Goal: Task Accomplishment & Management: Manage account settings

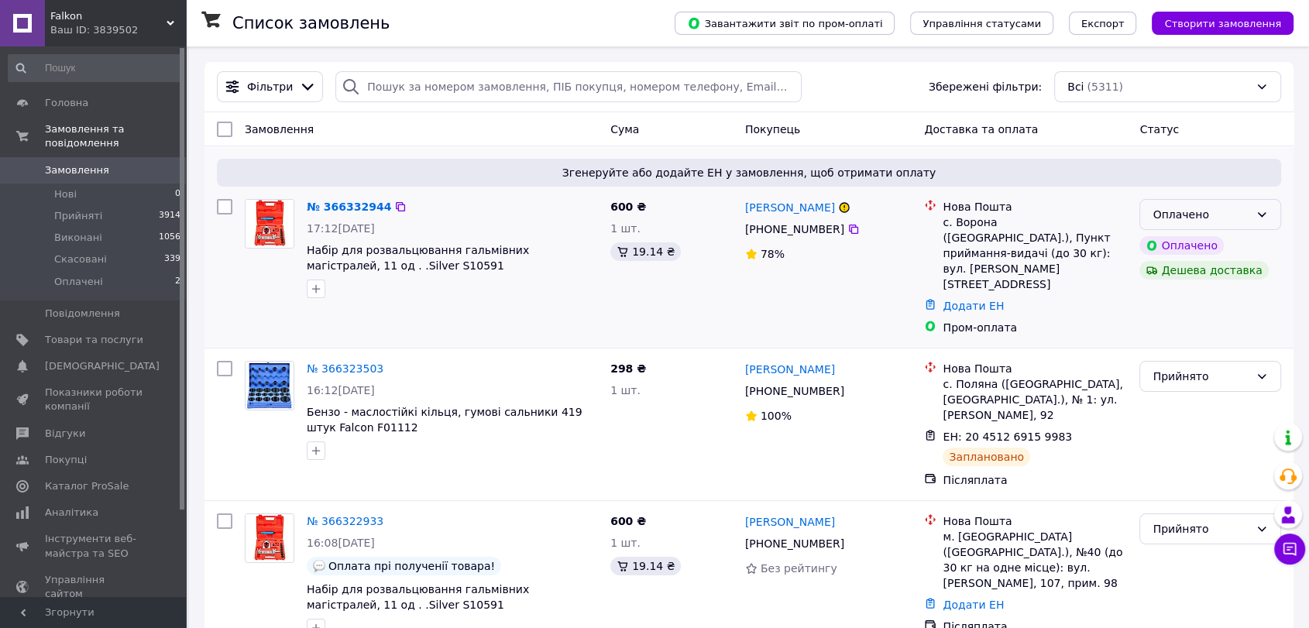
click at [1240, 216] on div "Оплачено" at bounding box center [1200, 214] width 97 height 17
click at [1196, 242] on li "Прийнято" at bounding box center [1210, 248] width 140 height 28
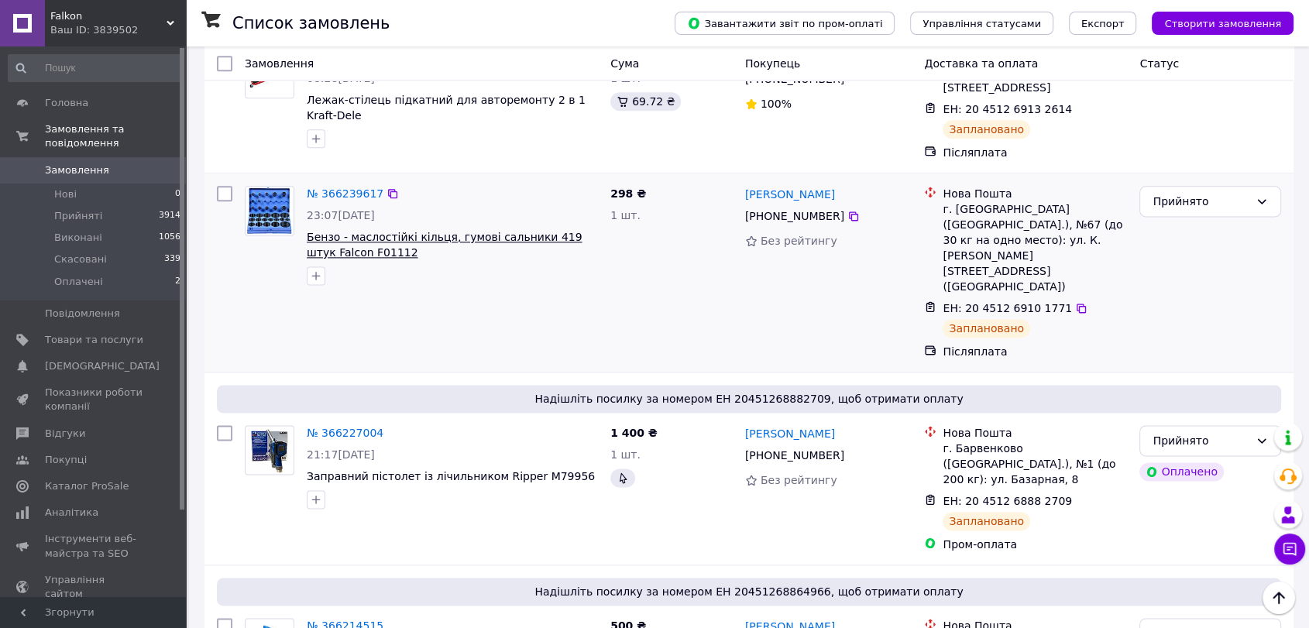
scroll to position [1893, 0]
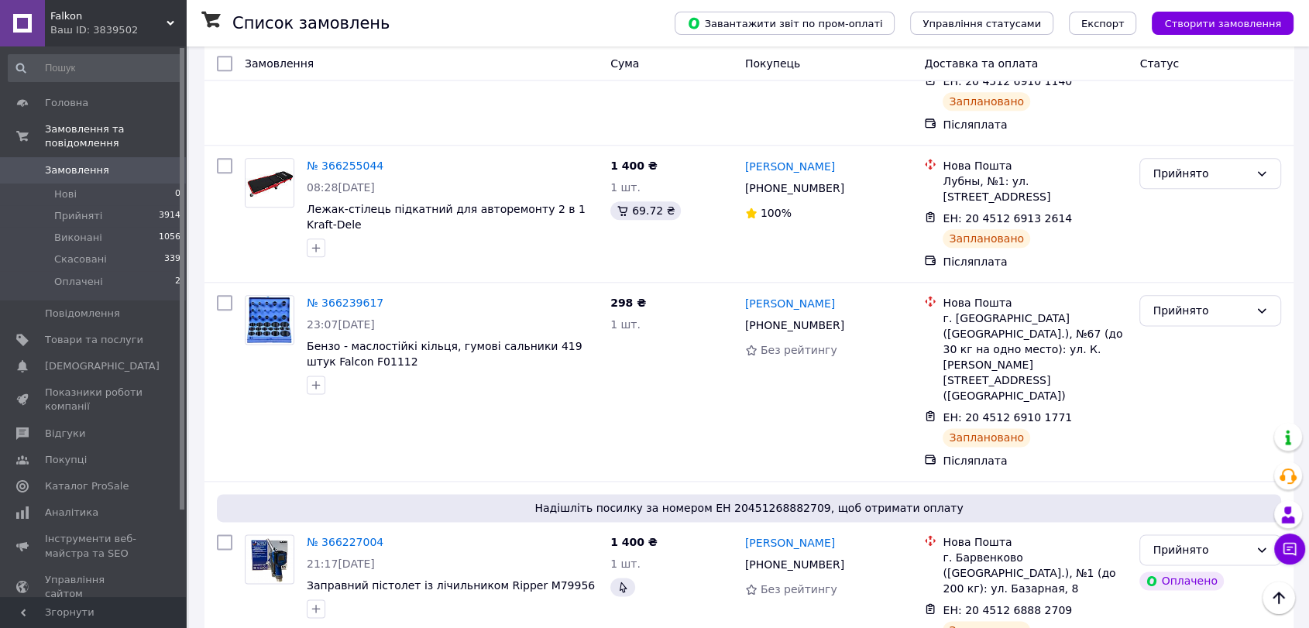
click at [169, 23] on use at bounding box center [170, 23] width 8 height 5
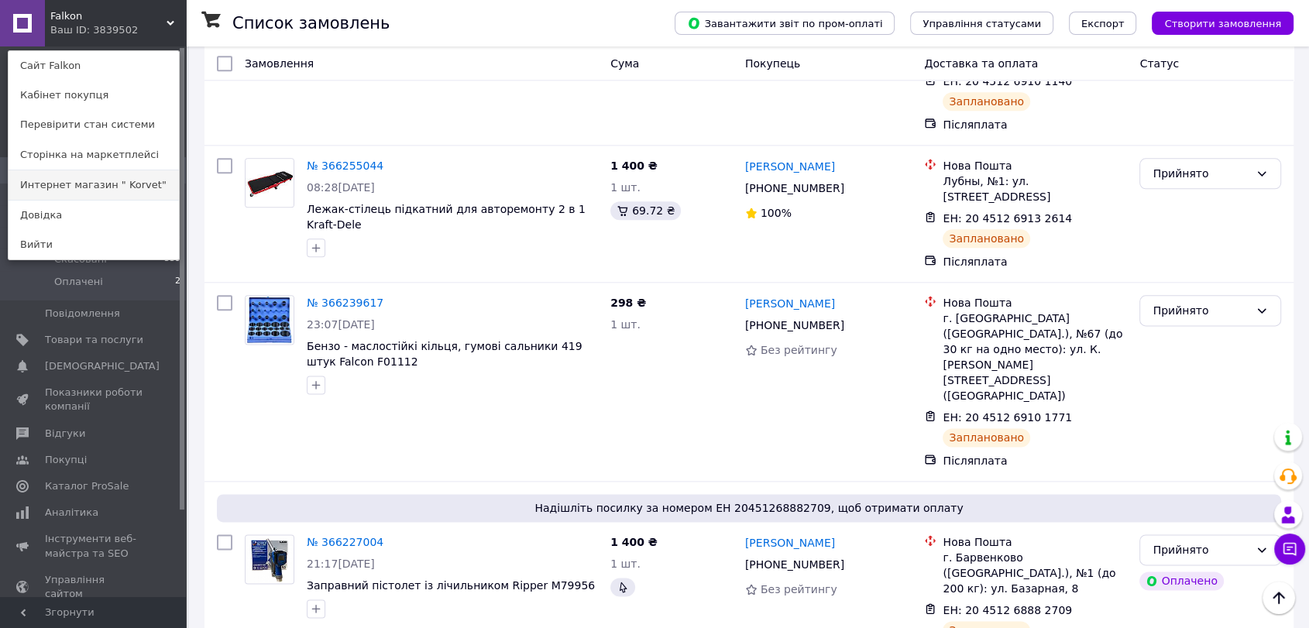
click at [105, 185] on link "Интернет магазин " Korvet"" at bounding box center [94, 184] width 170 height 29
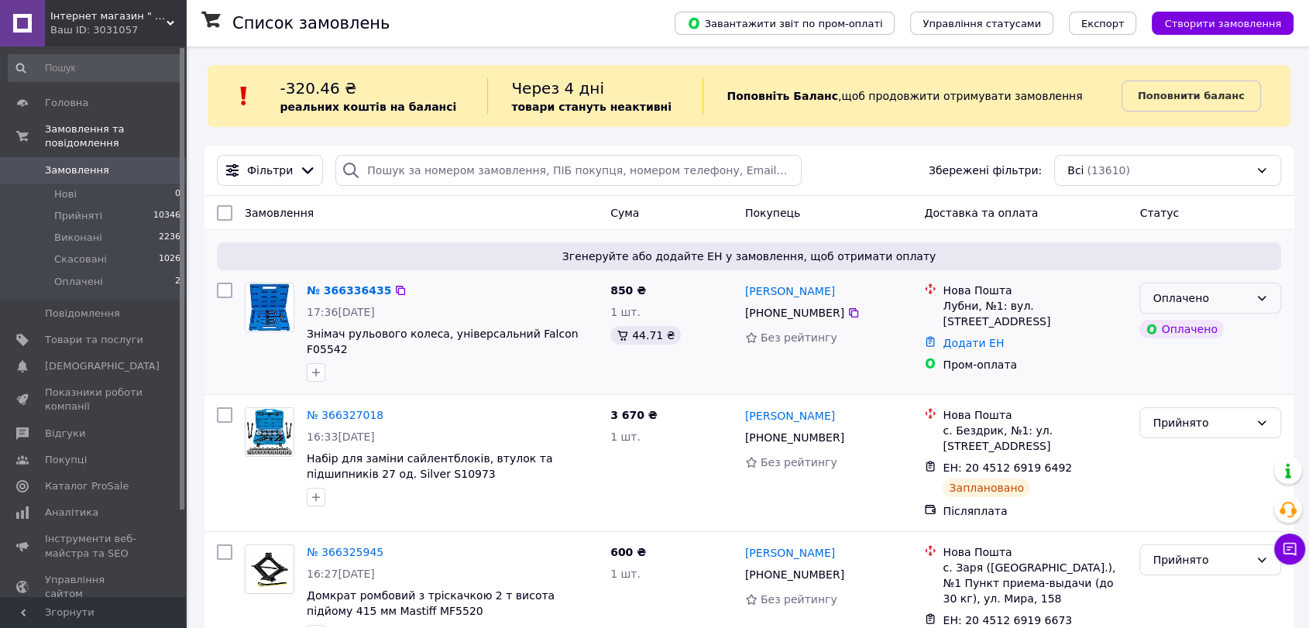
click at [1172, 298] on div "Оплачено" at bounding box center [1200, 298] width 97 height 17
click at [1169, 330] on li "Прийнято" at bounding box center [1210, 331] width 140 height 28
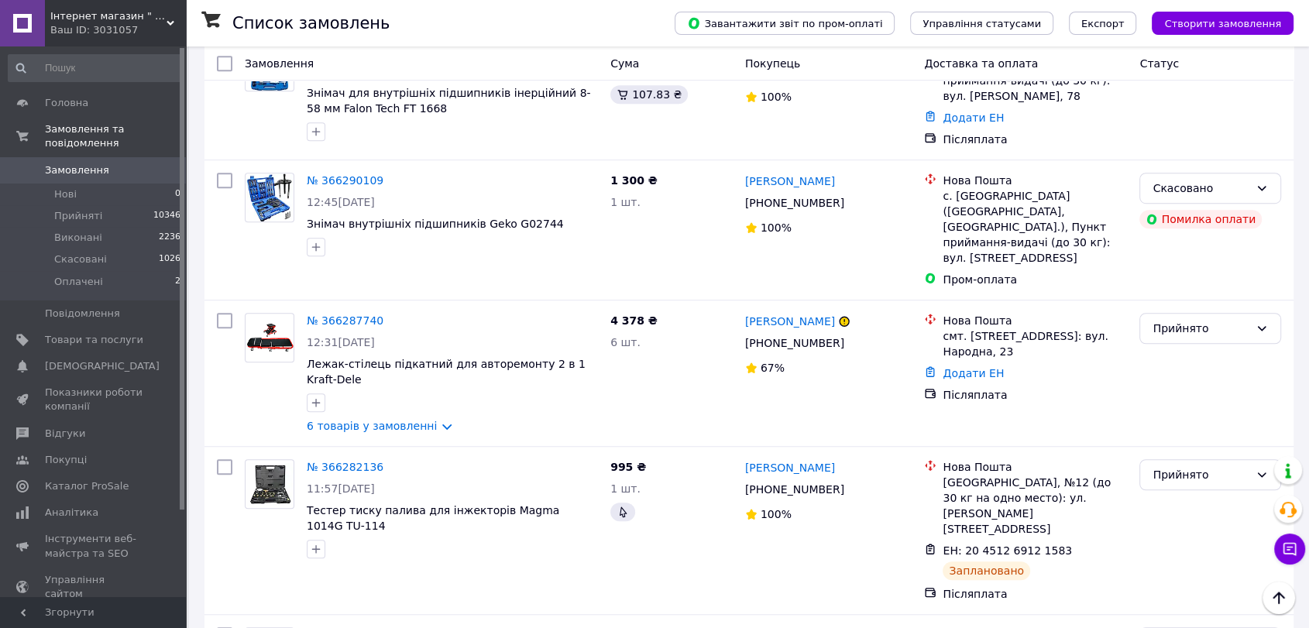
scroll to position [946, 0]
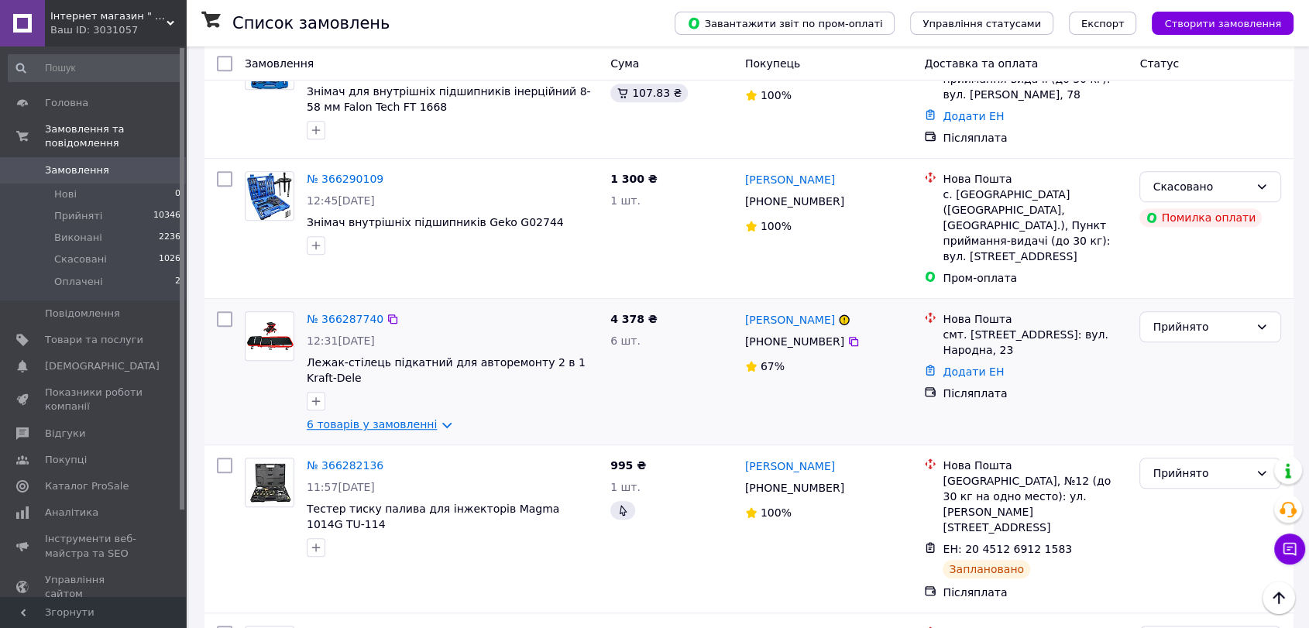
click at [430, 418] on link "6 товарів у замовленні" at bounding box center [372, 424] width 130 height 12
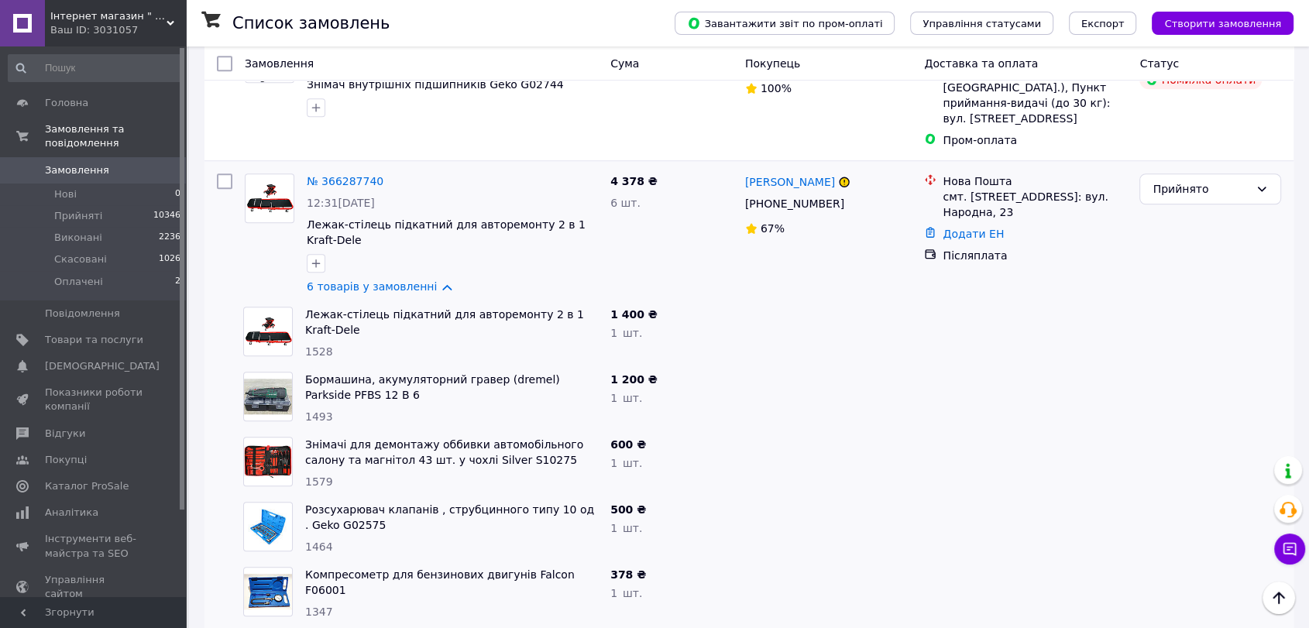
scroll to position [1118, 0]
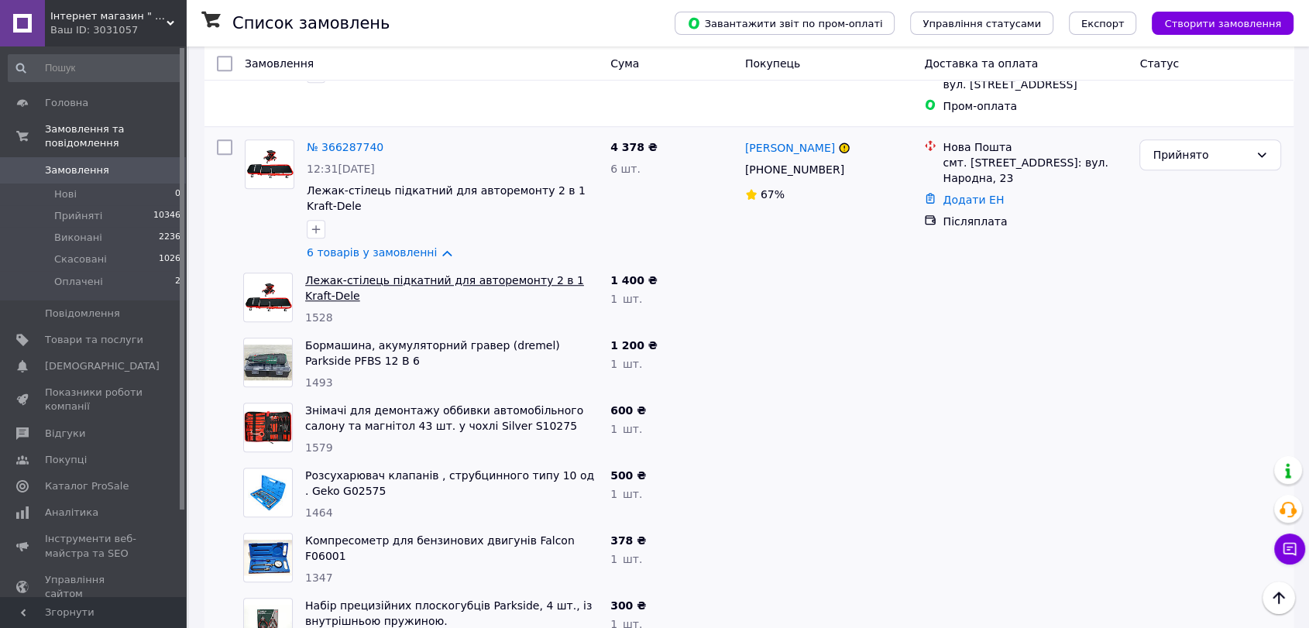
click at [410, 274] on link "Лежак-стілець підкатний для авторемонту 2 в 1 Kraft-Dele" at bounding box center [444, 288] width 279 height 28
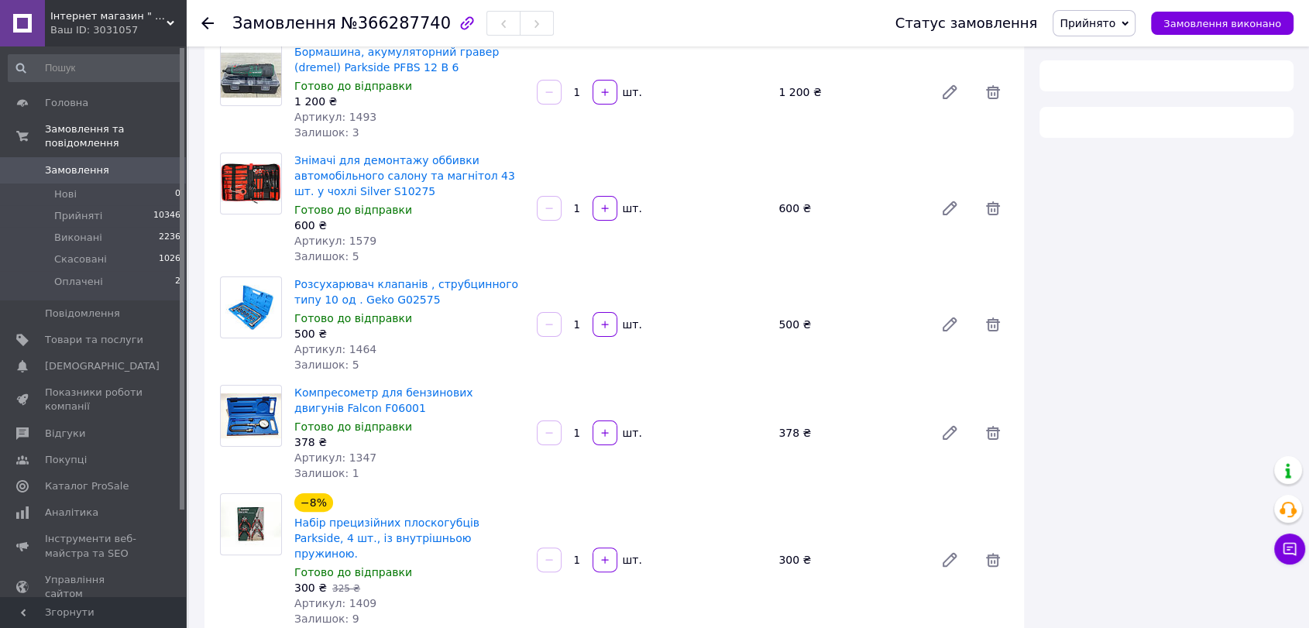
scroll to position [258, 0]
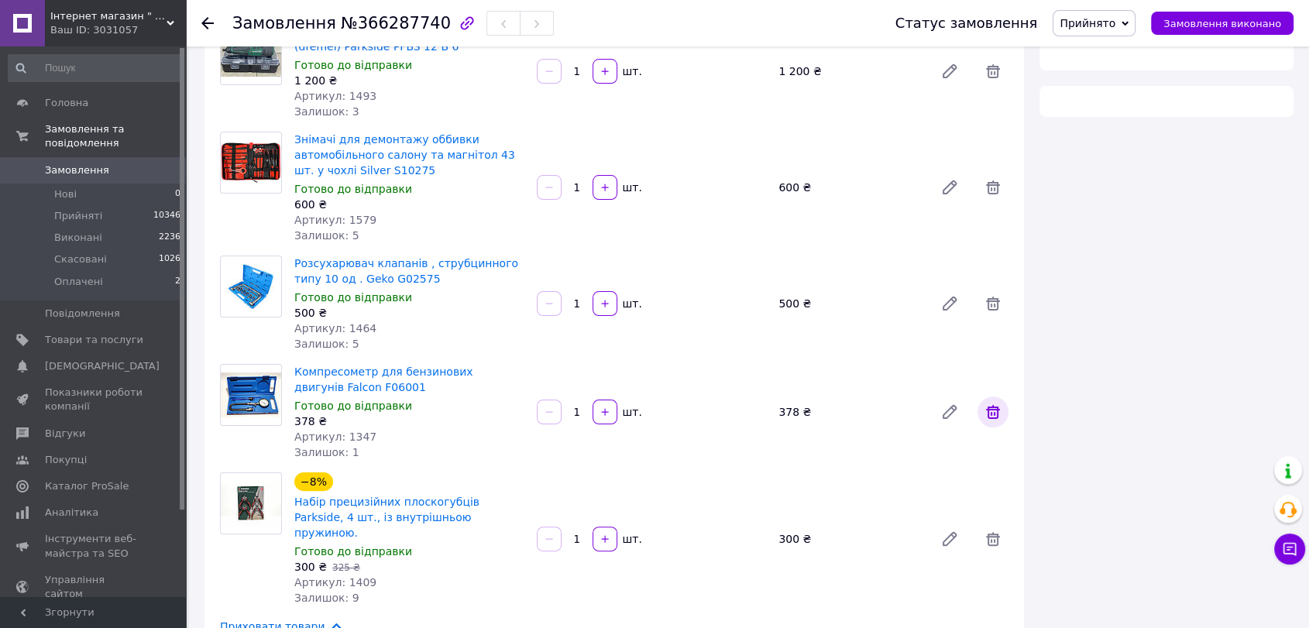
click at [991, 407] on icon at bounding box center [993, 412] width 14 height 14
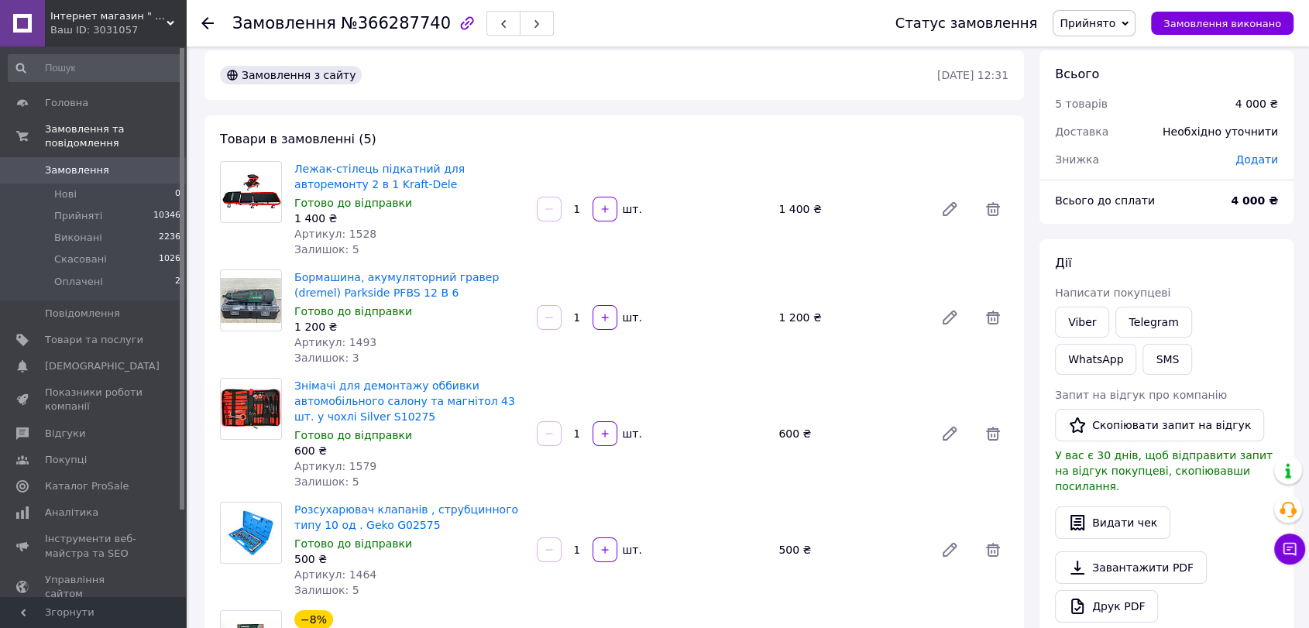
scroll to position [0, 0]
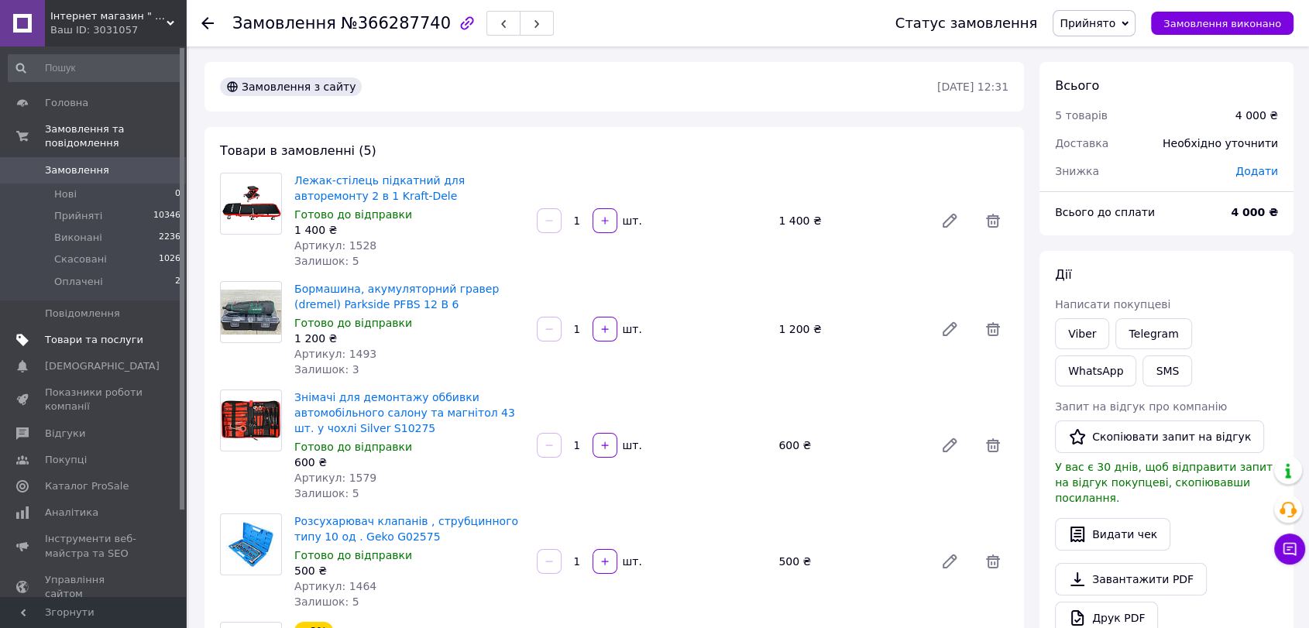
click at [74, 333] on span "Товари та послуги" at bounding box center [94, 340] width 98 height 14
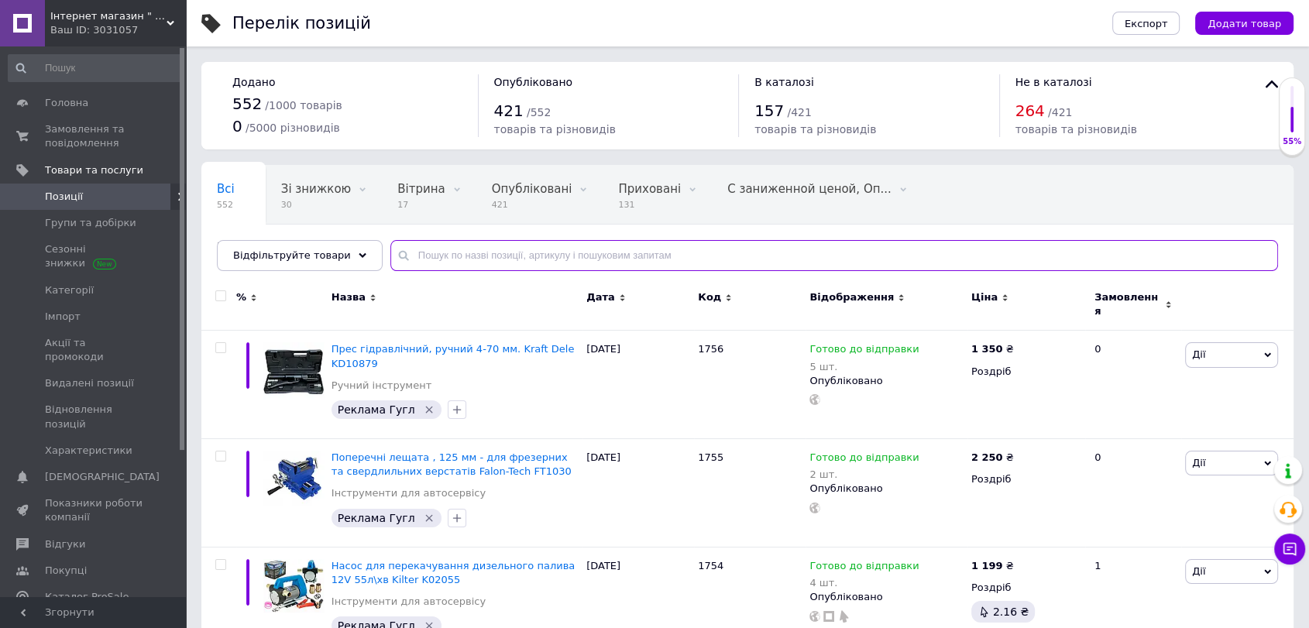
click at [407, 256] on input "text" at bounding box center [833, 255] width 887 height 31
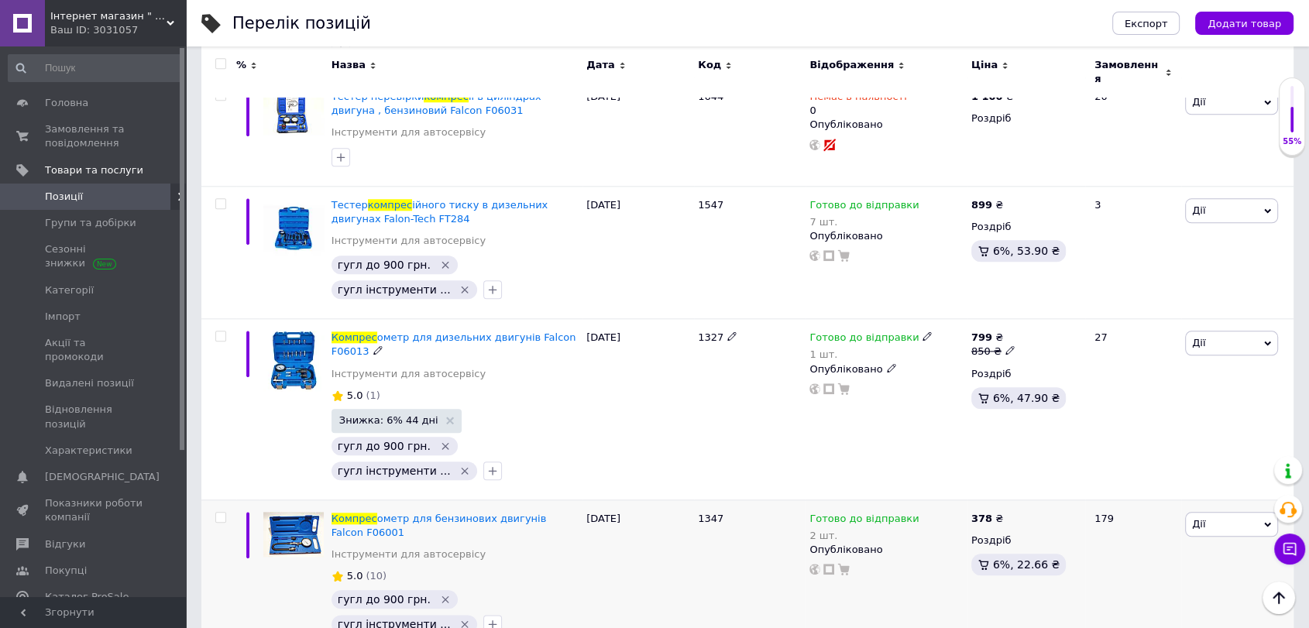
scroll to position [1581, 0]
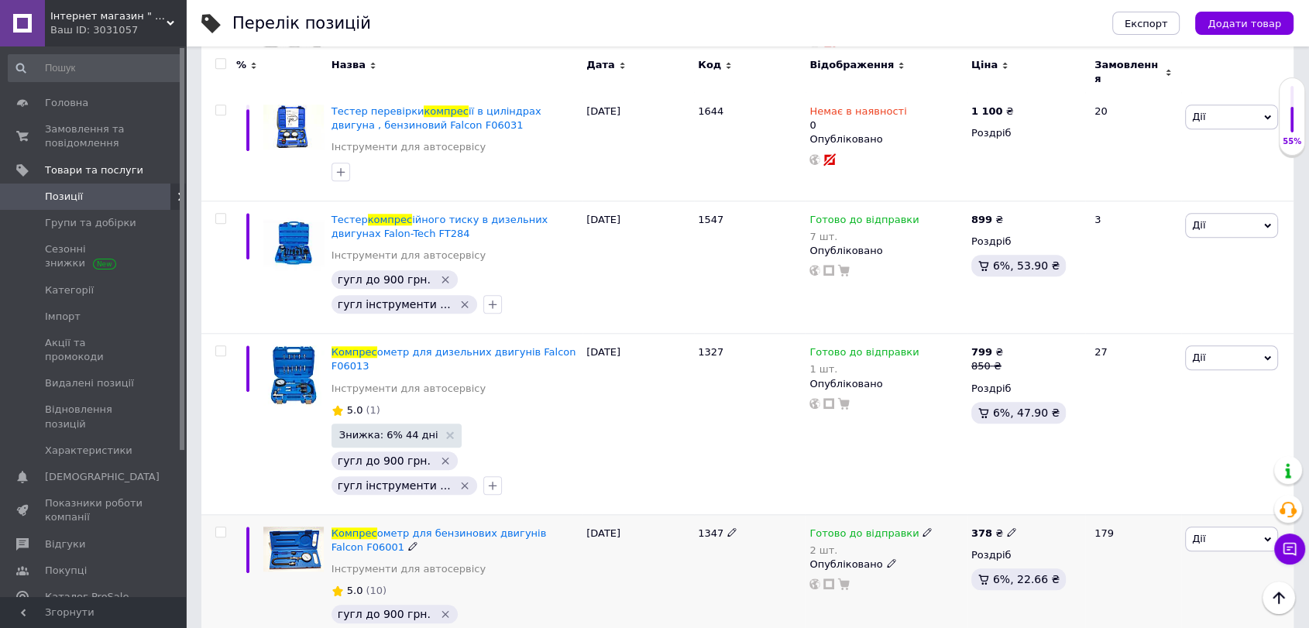
type input "компрес"
click at [439, 608] on icon "Видалити мітку" at bounding box center [445, 614] width 12 height 12
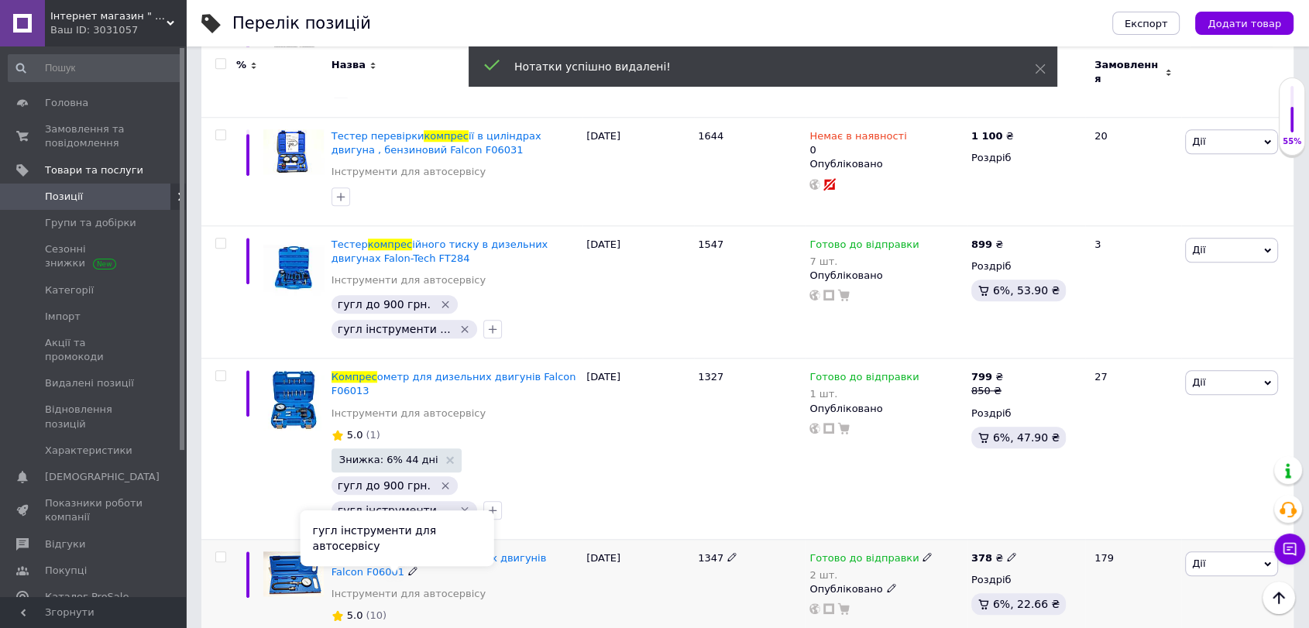
click at [458, 627] on icon "Видалити мітку" at bounding box center [464, 639] width 12 height 12
click at [922, 552] on icon at bounding box center [926, 556] width 9 height 9
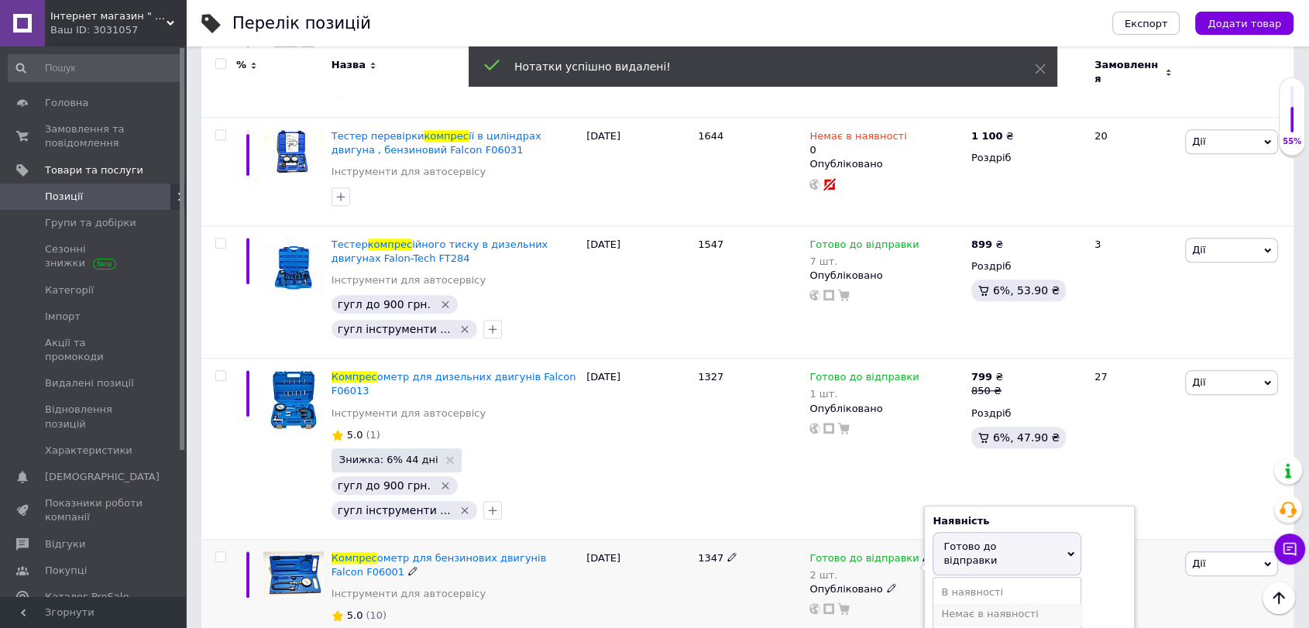
click at [981, 603] on li "Немає в наявності" at bounding box center [1006, 614] width 147 height 22
click at [966, 591] on input "2" at bounding box center [991, 606] width 118 height 31
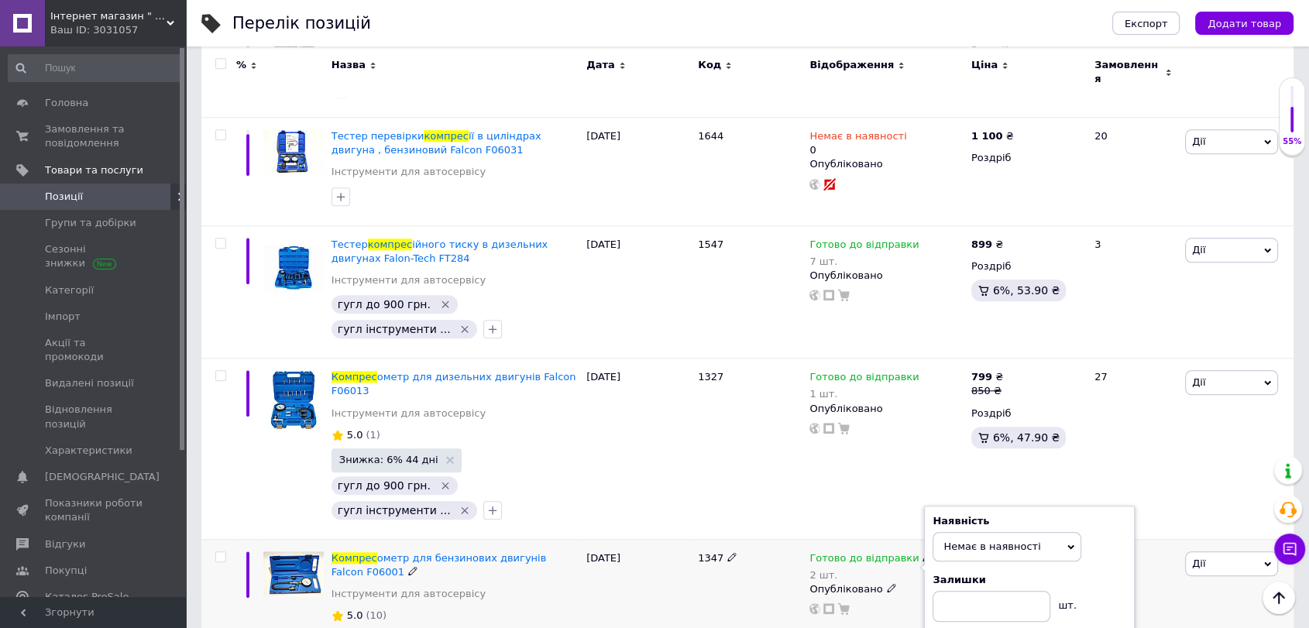
click at [671, 574] on div "12.10.2025" at bounding box center [638, 603] width 112 height 129
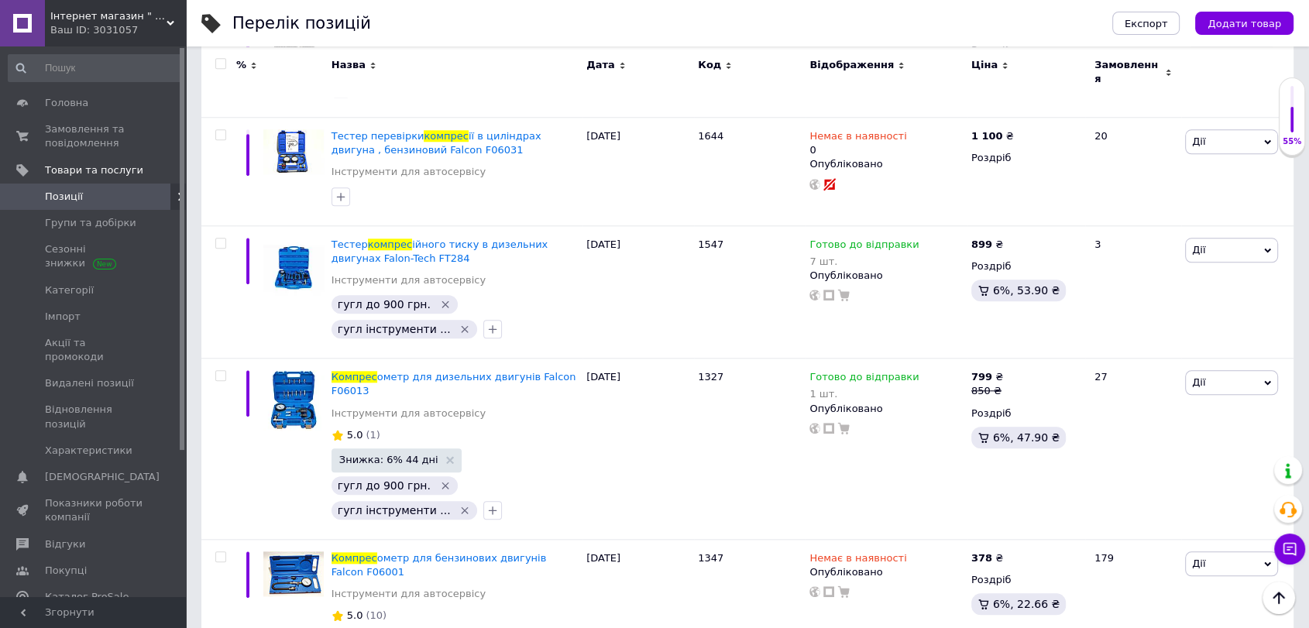
click at [170, 24] on use at bounding box center [170, 23] width 8 height 5
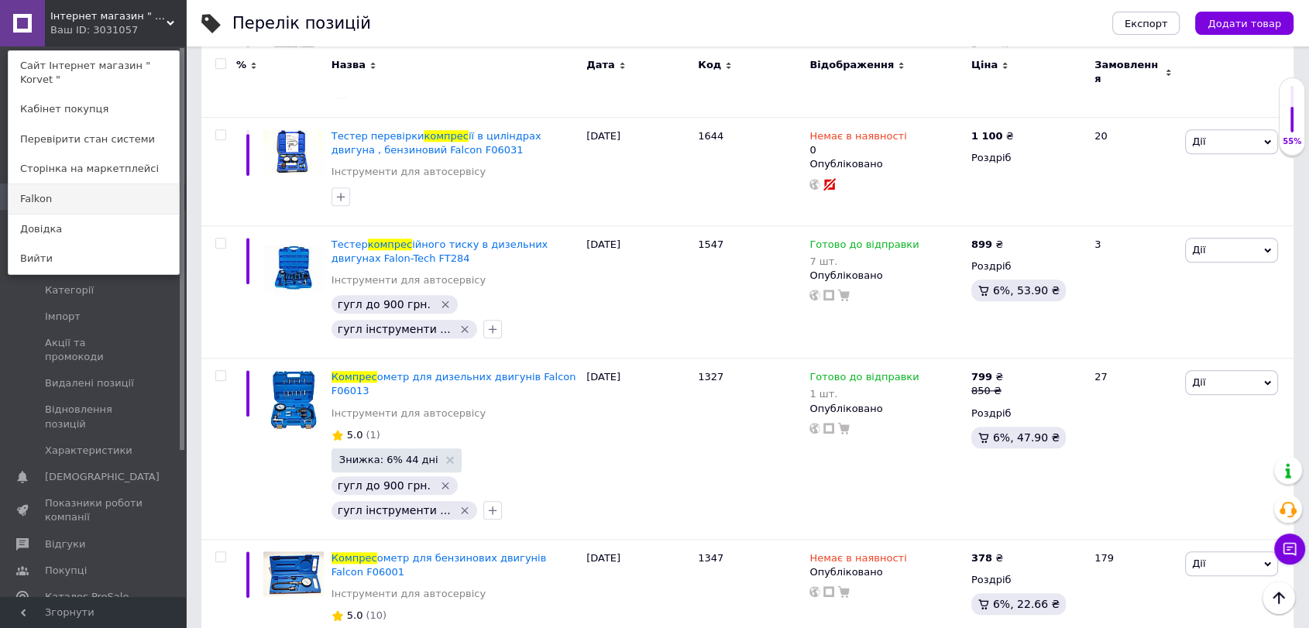
click at [58, 184] on link "Falkon" at bounding box center [94, 198] width 170 height 29
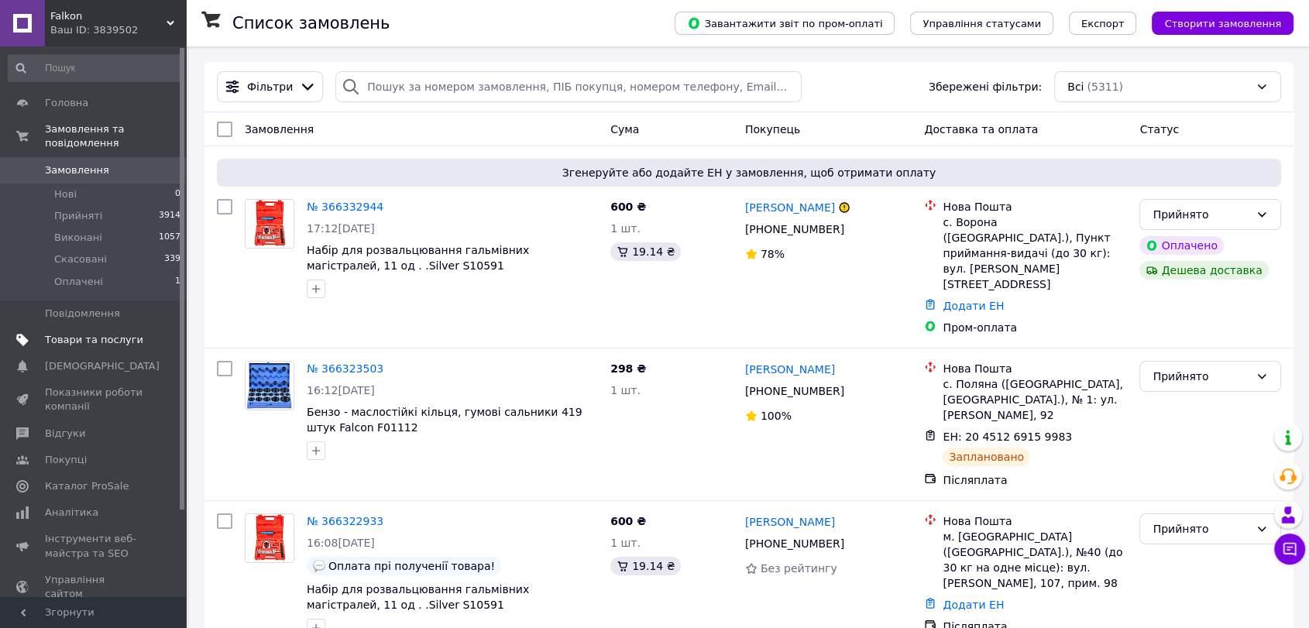
click at [91, 333] on span "Товари та послуги" at bounding box center [94, 340] width 98 height 14
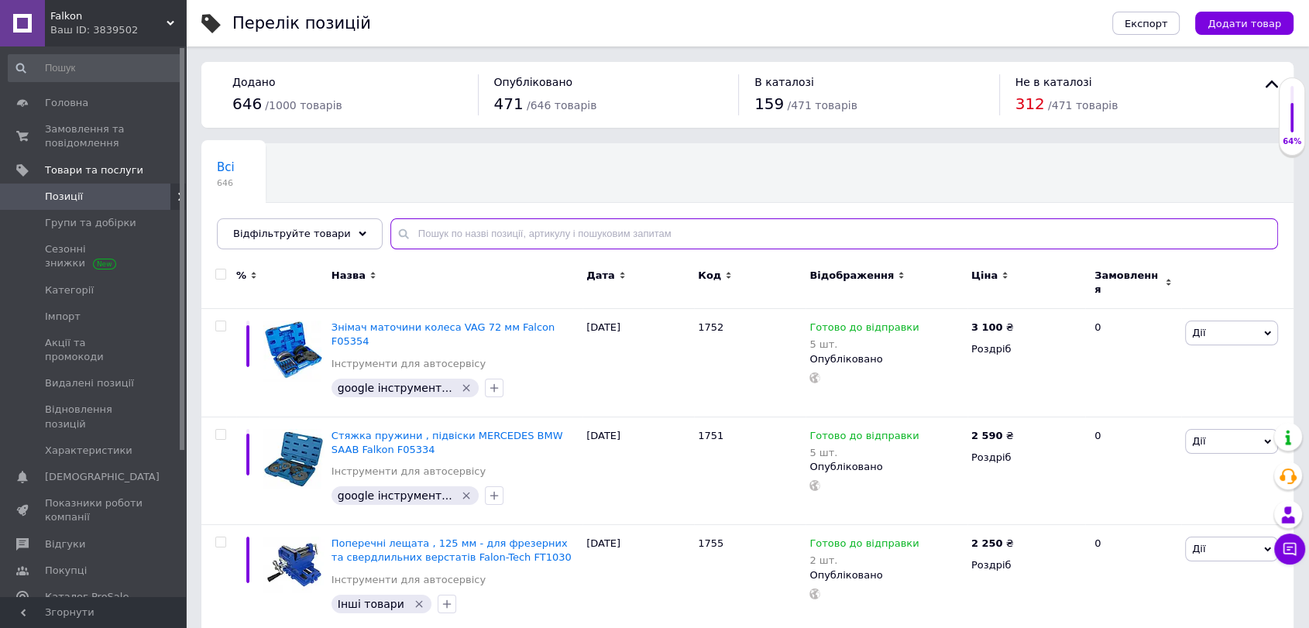
click at [415, 228] on input "text" at bounding box center [833, 233] width 887 height 31
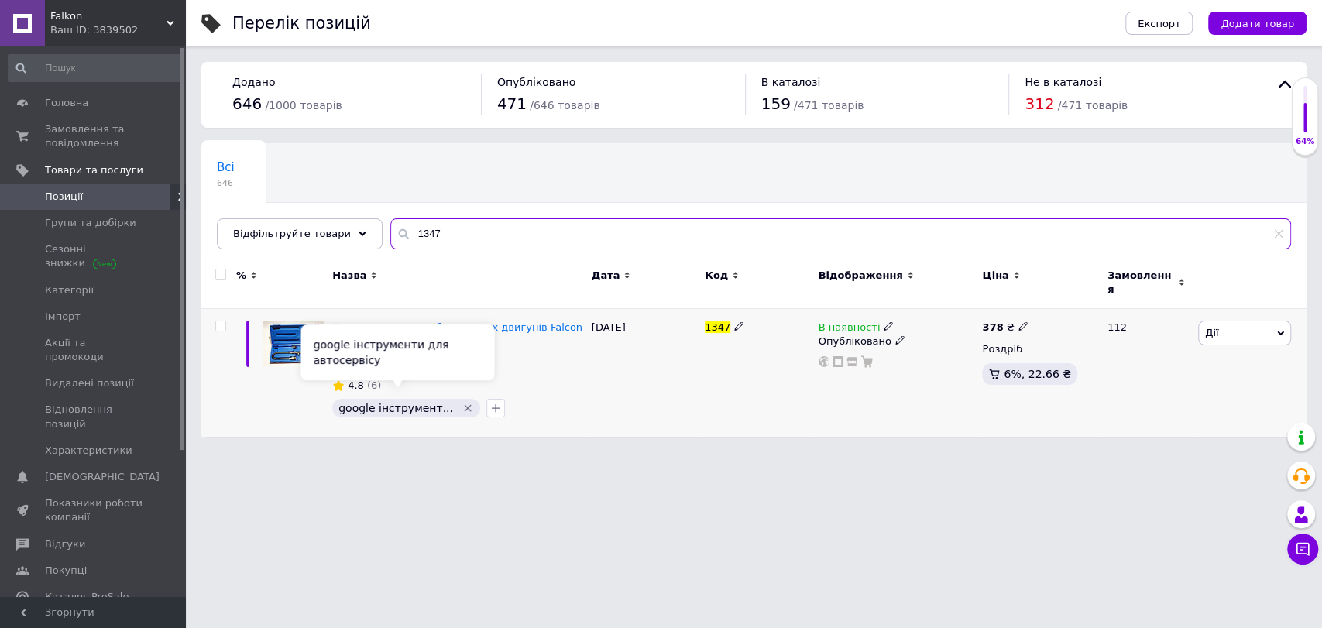
type input "1347"
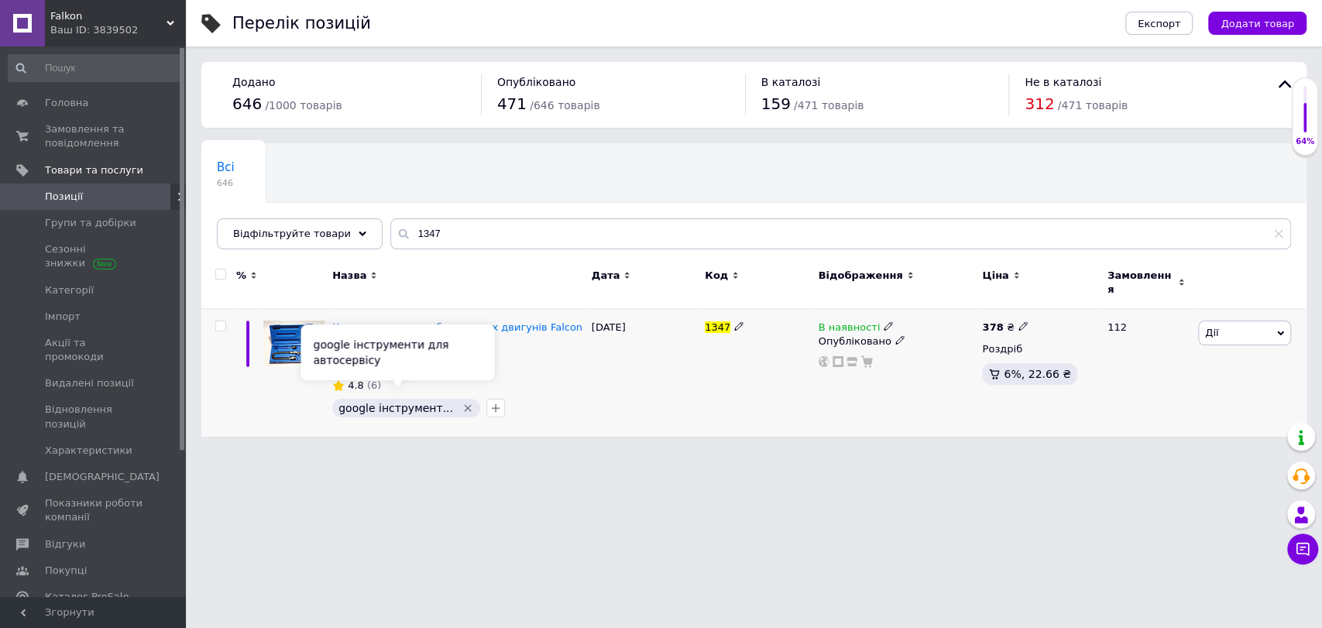
click at [464, 405] on icon "Видалити мітку" at bounding box center [467, 408] width 7 height 7
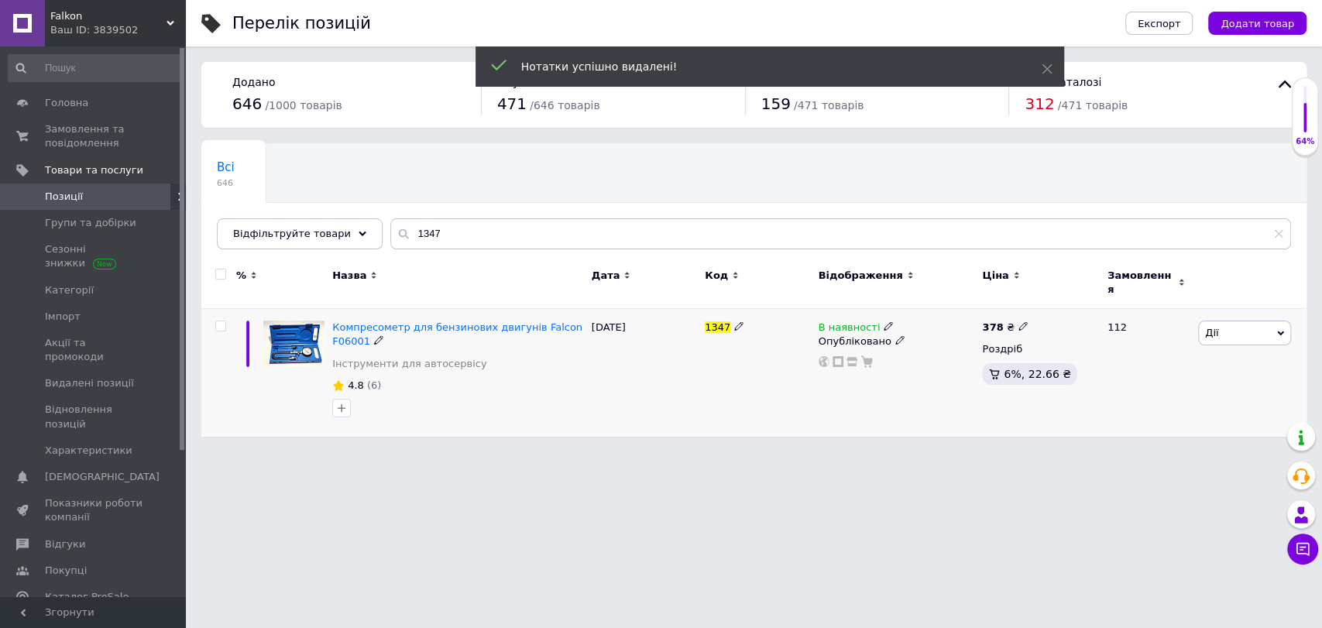
click at [884, 321] on icon at bounding box center [888, 325] width 9 height 9
click at [934, 328] on li "Немає в наявності" at bounding box center [973, 339] width 147 height 22
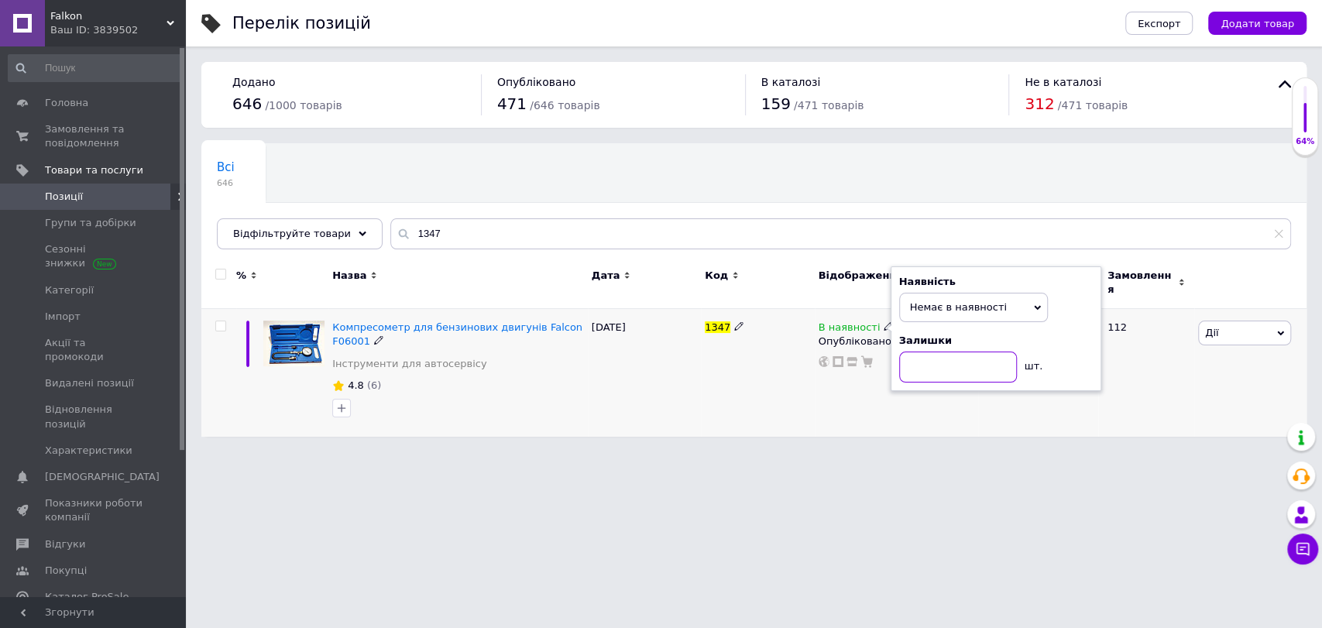
click at [932, 352] on input at bounding box center [958, 367] width 118 height 31
type input "0"
click at [573, 396] on div at bounding box center [458, 408] width 258 height 25
